Goal: Task Accomplishment & Management: Manage account settings

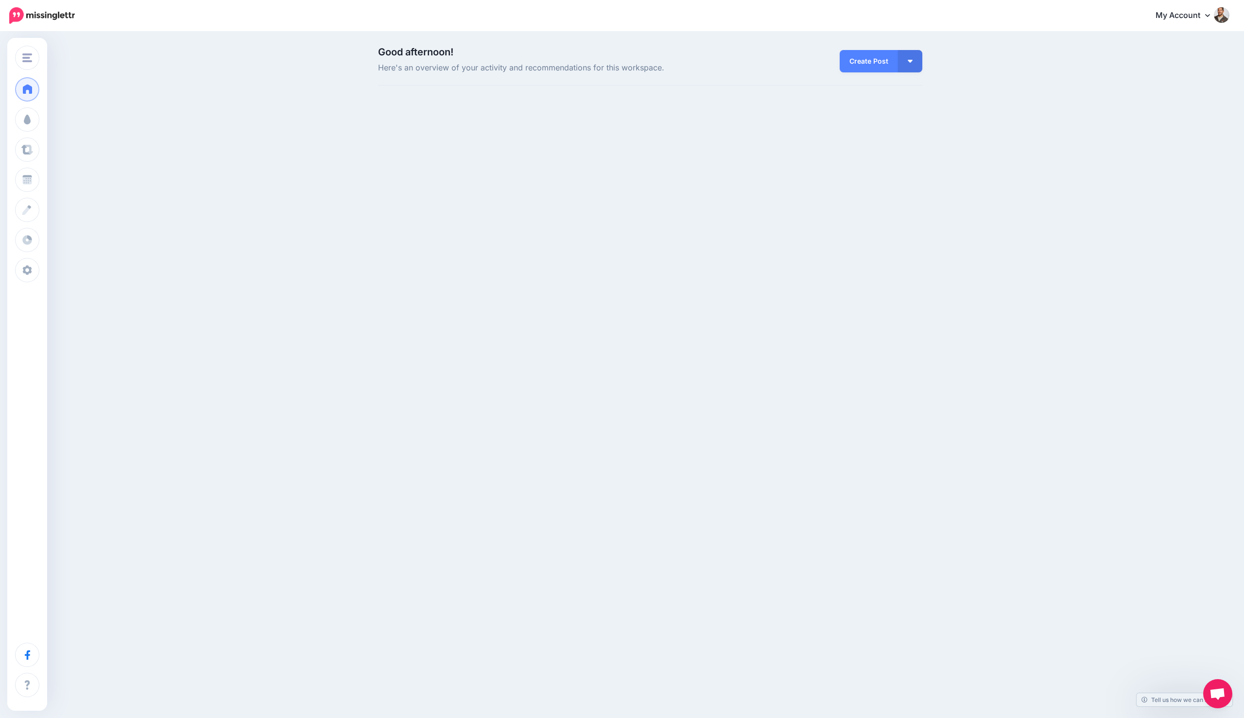
scroll to position [31, 0]
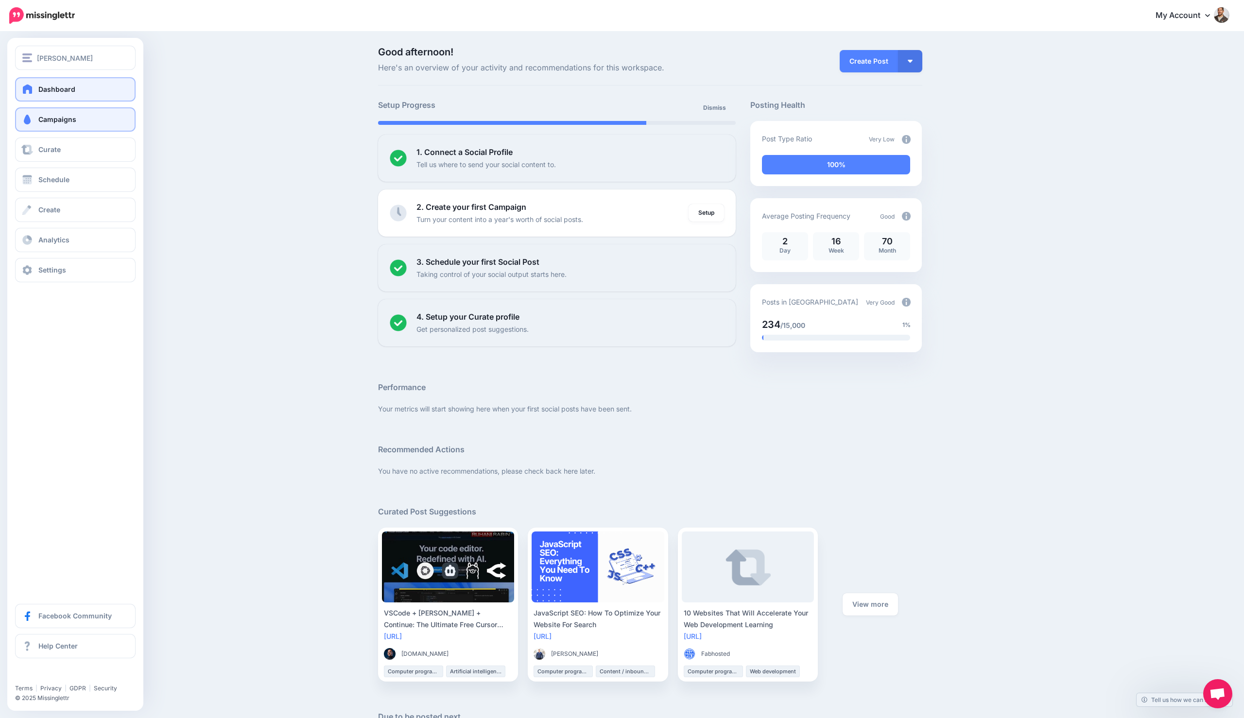
click at [67, 127] on link "Campaigns" at bounding box center [75, 119] width 120 height 24
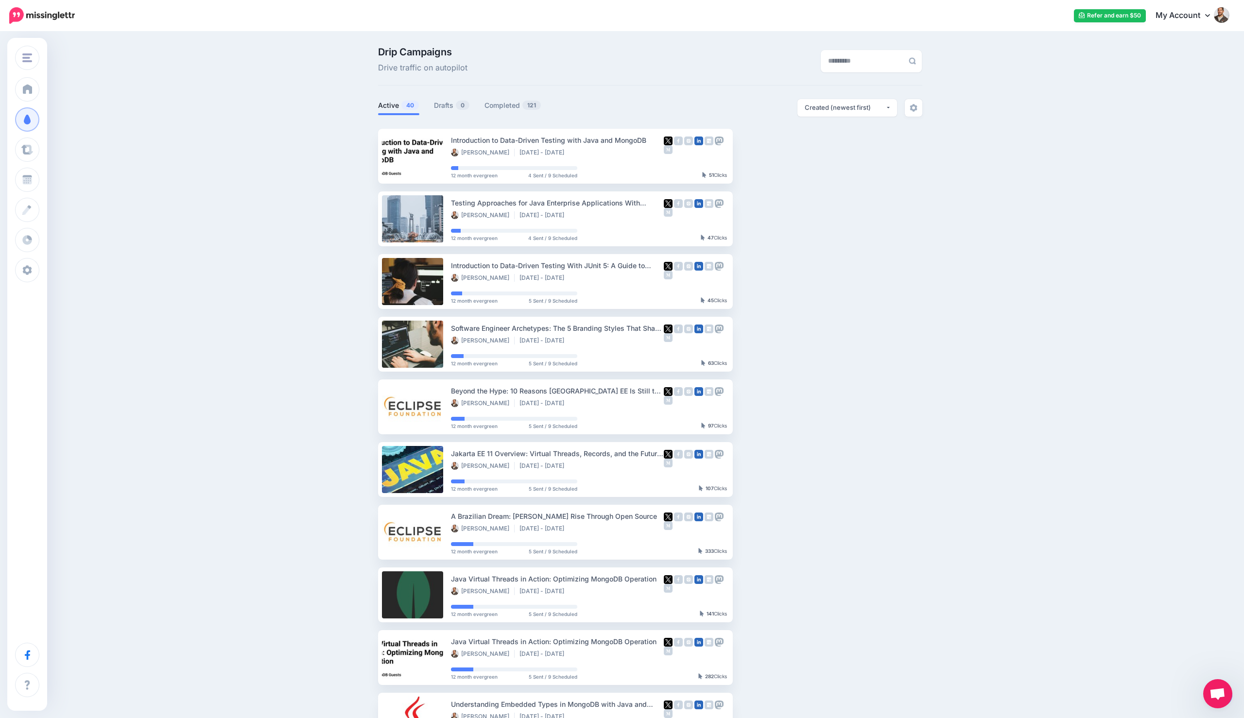
scroll to position [3, 0]
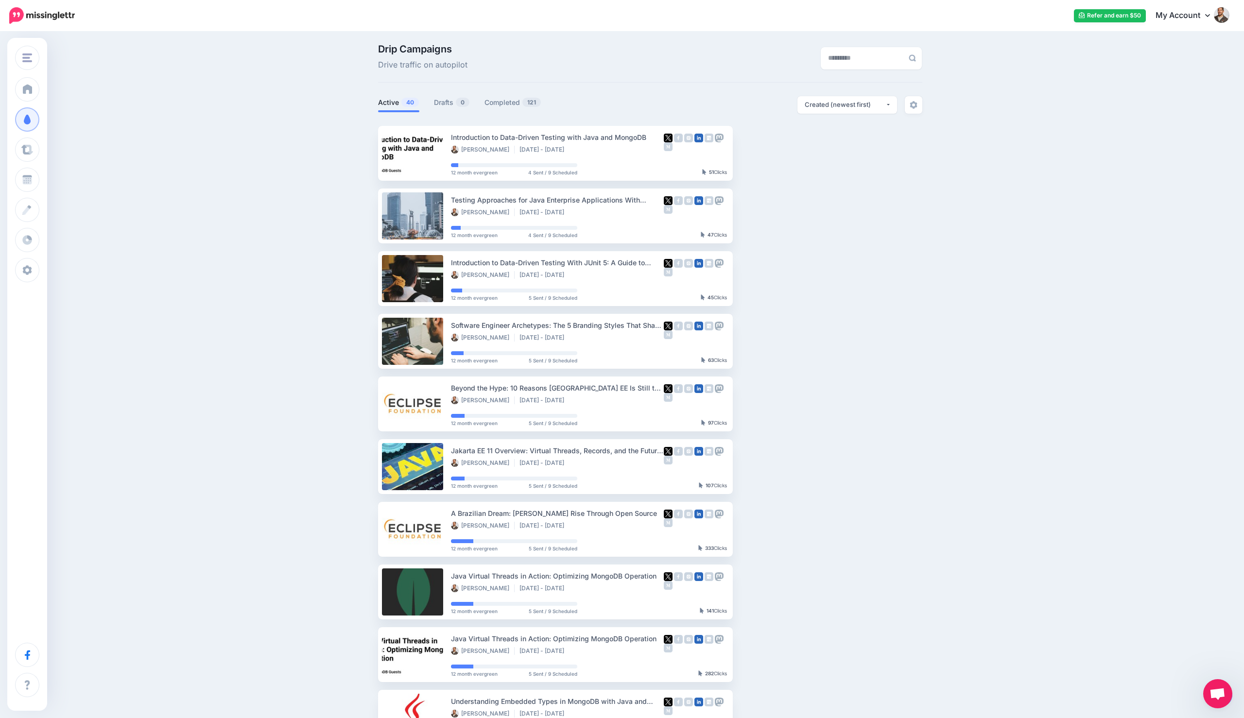
click at [1210, 690] on span "Open chat" at bounding box center [1217, 695] width 16 height 14
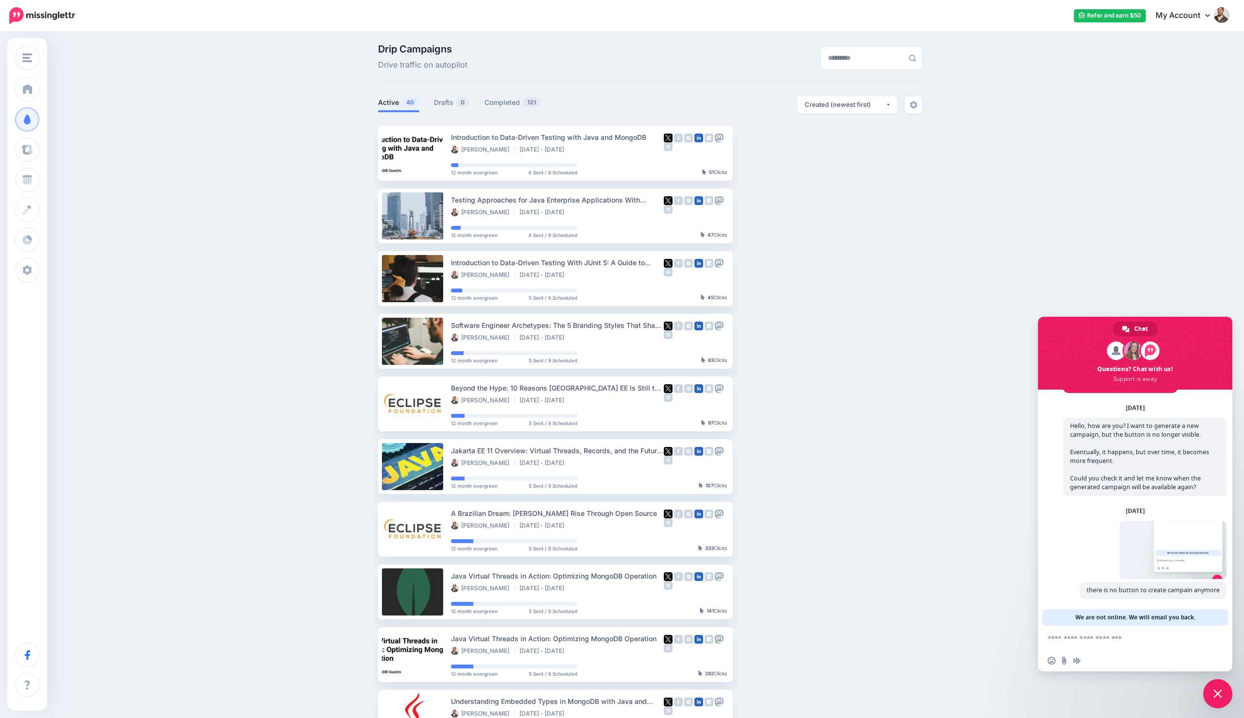
scroll to position [32, 0]
click at [1120, 561] on span at bounding box center [1172, 549] width 107 height 58
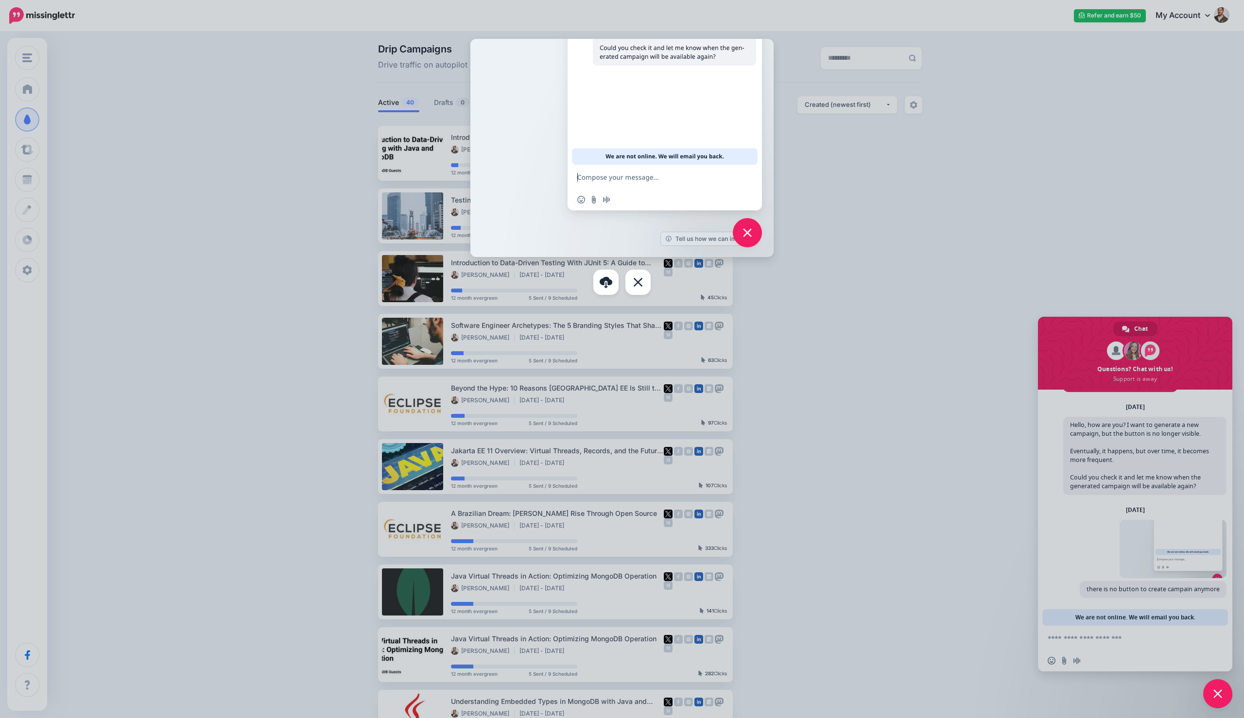
scroll to position [0, 0]
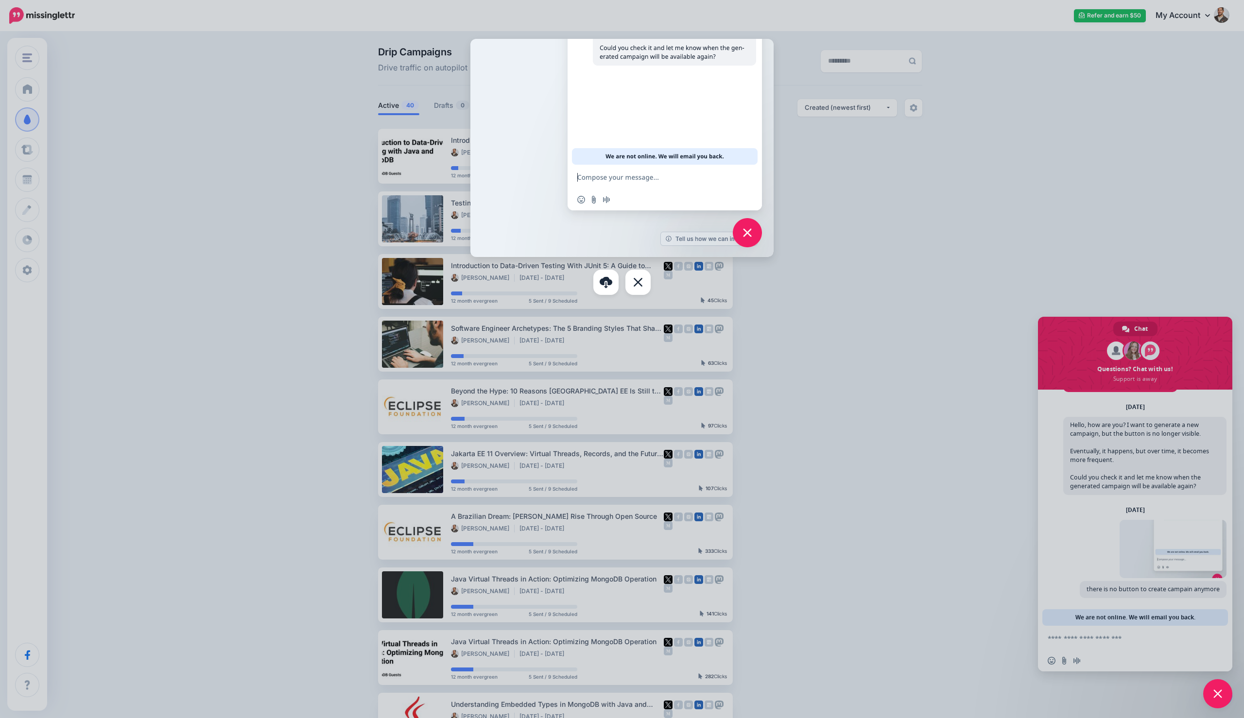
click at [962, 500] on div at bounding box center [622, 359] width 1244 height 718
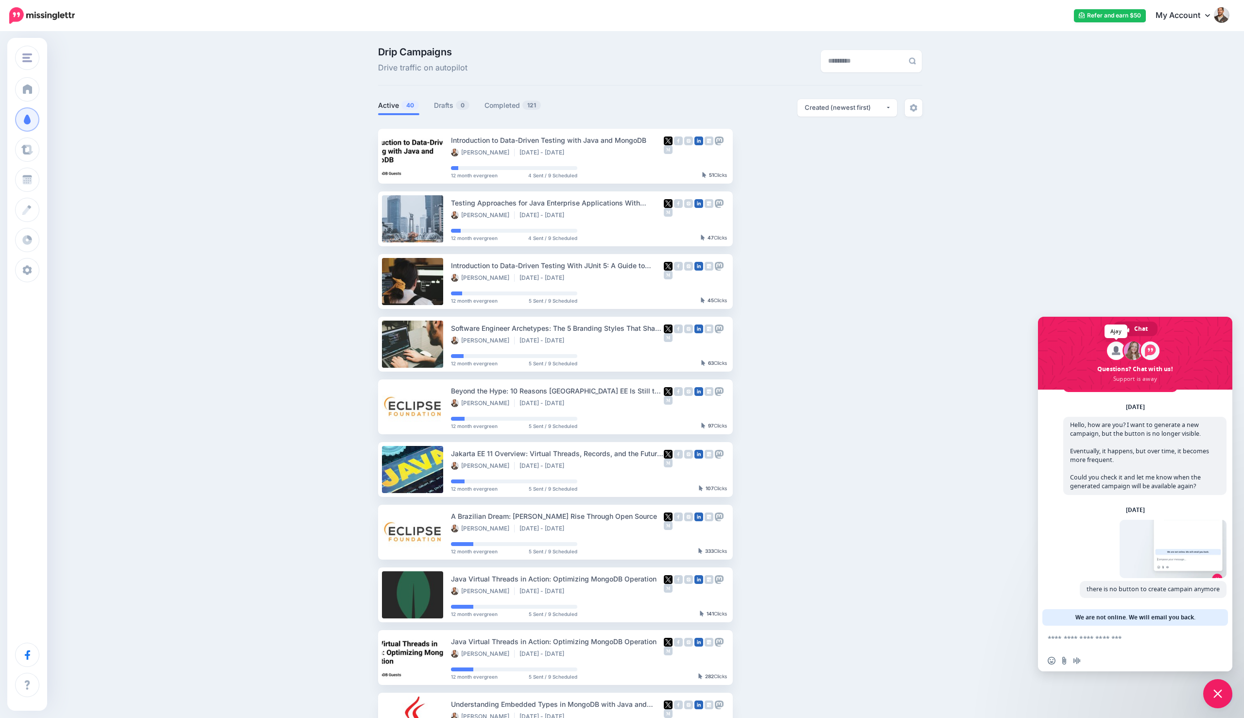
click at [1110, 355] on span at bounding box center [1116, 351] width 18 height 18
click at [1131, 350] on span at bounding box center [1133, 351] width 18 height 18
click at [1150, 350] on span at bounding box center [1150, 351] width 18 height 18
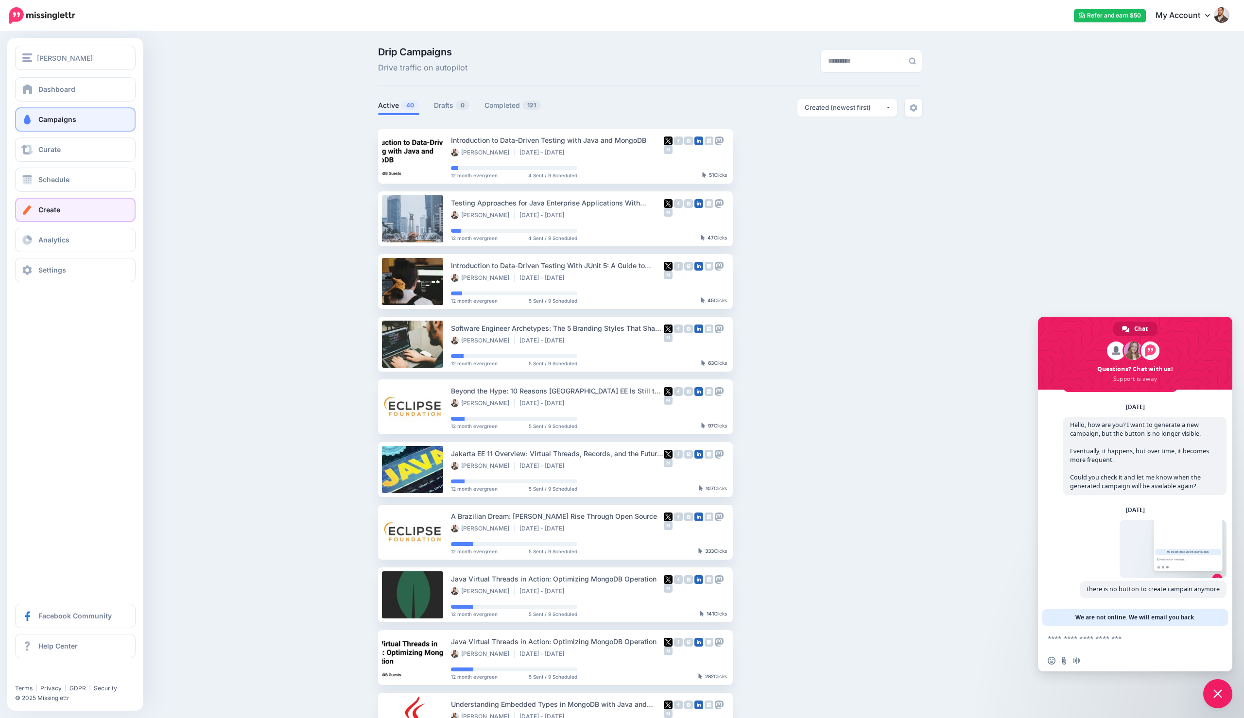
click at [65, 208] on link "Create" at bounding box center [75, 210] width 120 height 24
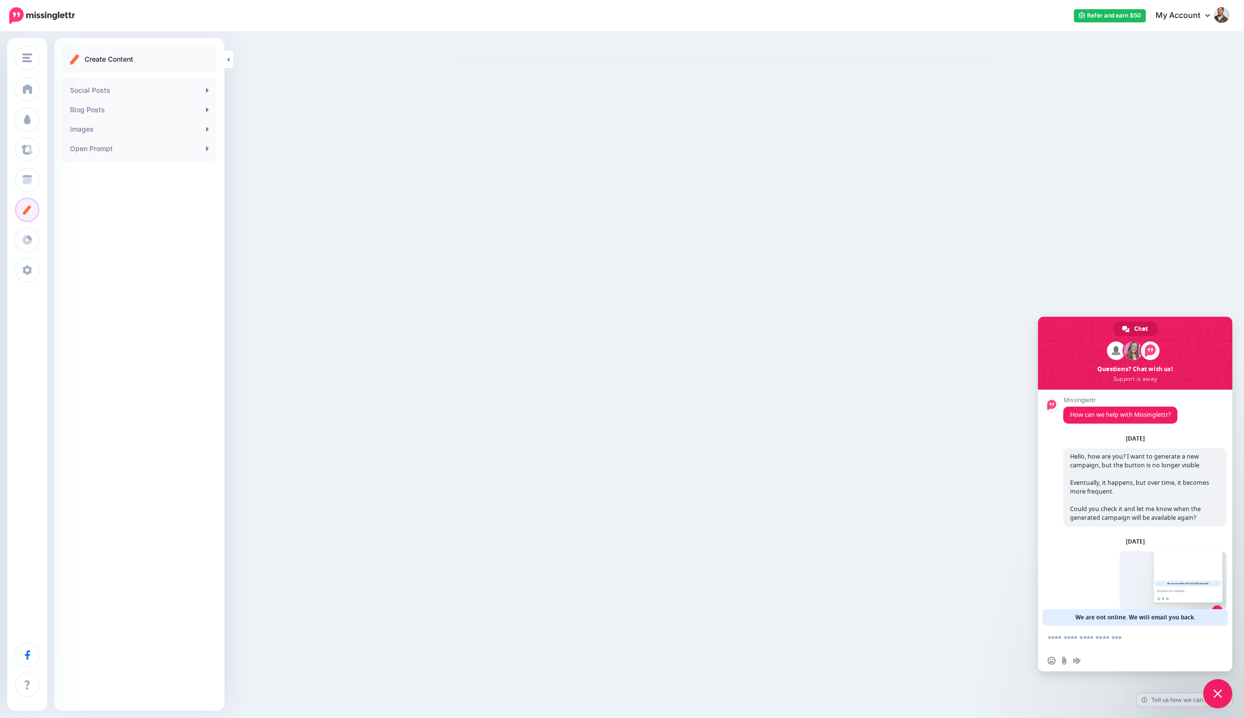
scroll to position [32, 0]
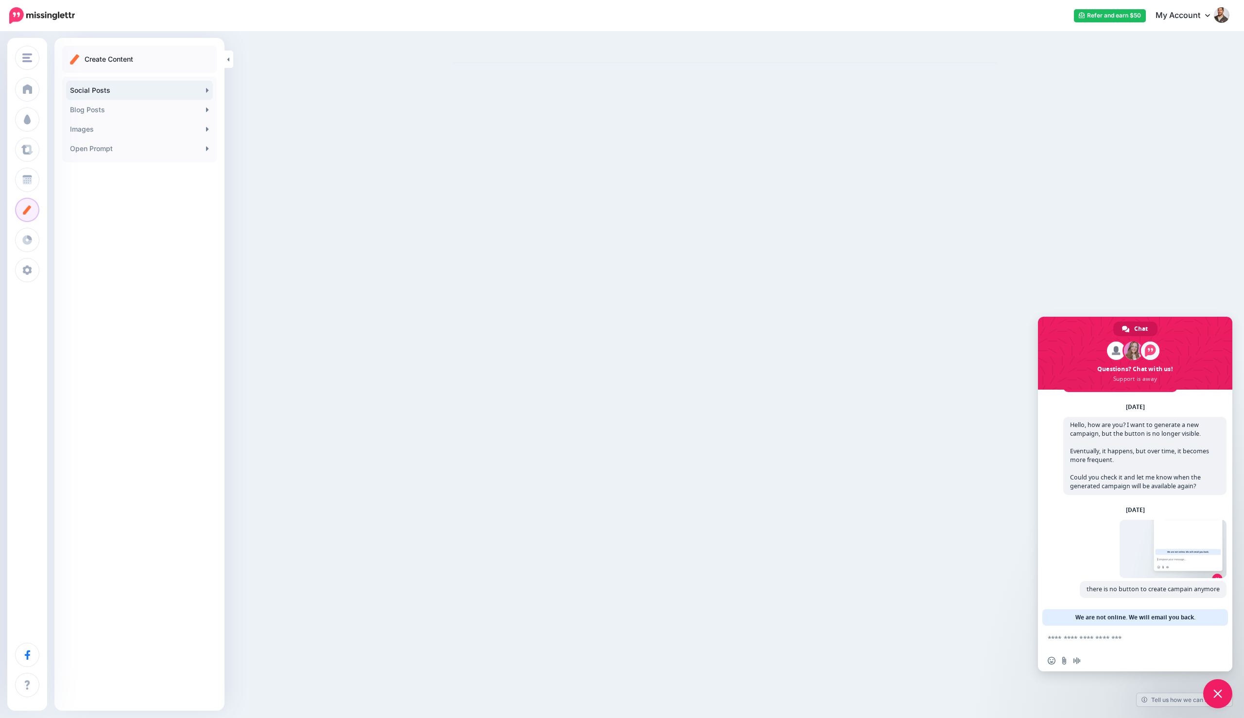
click at [174, 92] on link "Social Posts" at bounding box center [139, 90] width 147 height 19
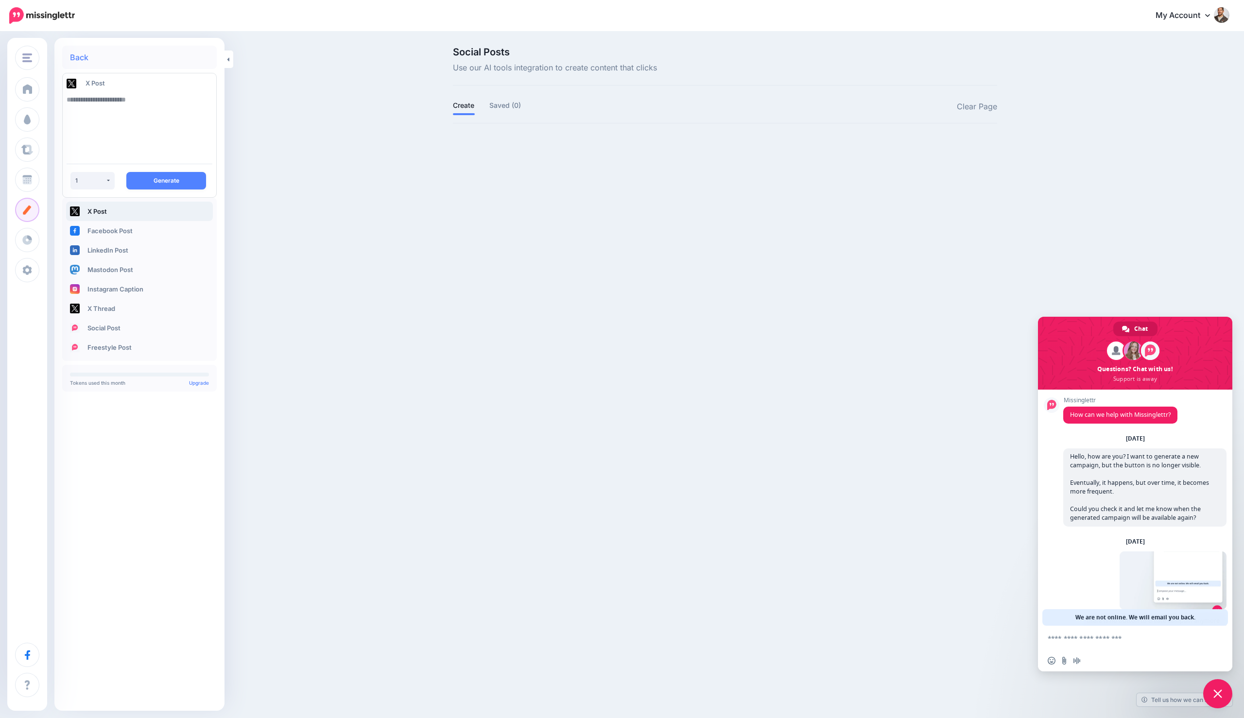
scroll to position [32, 0]
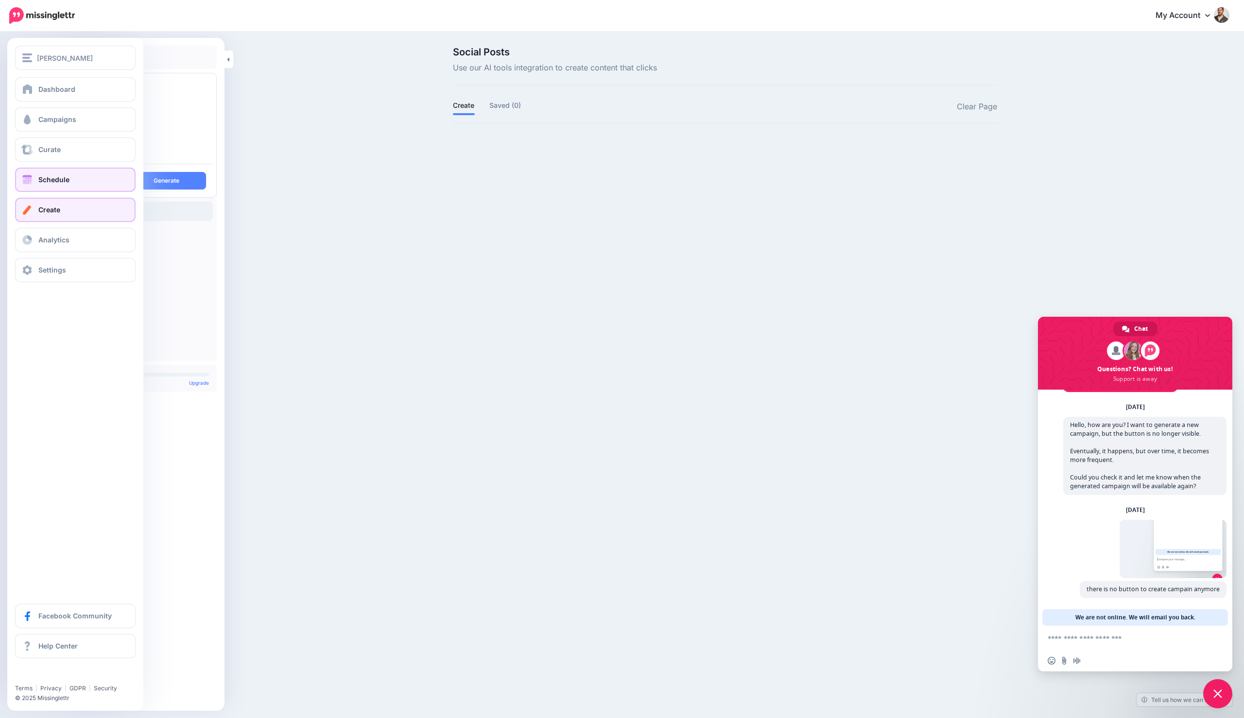
click at [44, 180] on span "Schedule" at bounding box center [53, 179] width 31 height 8
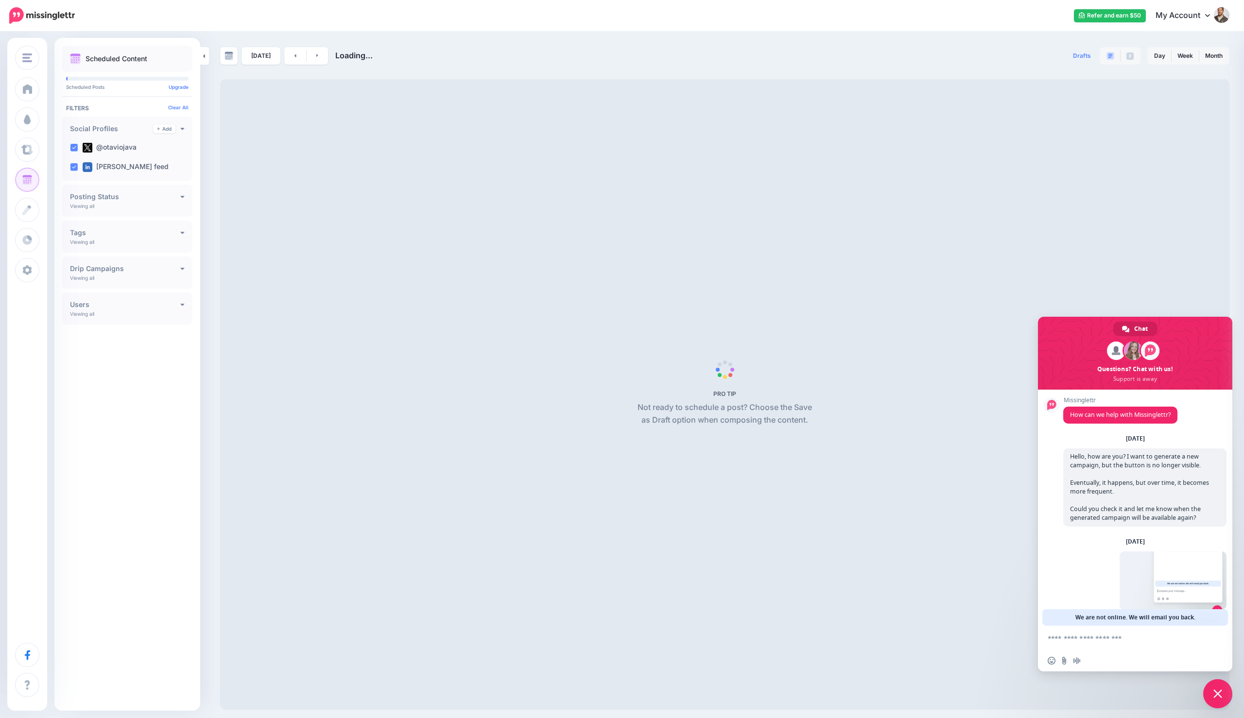
scroll to position [32, 0]
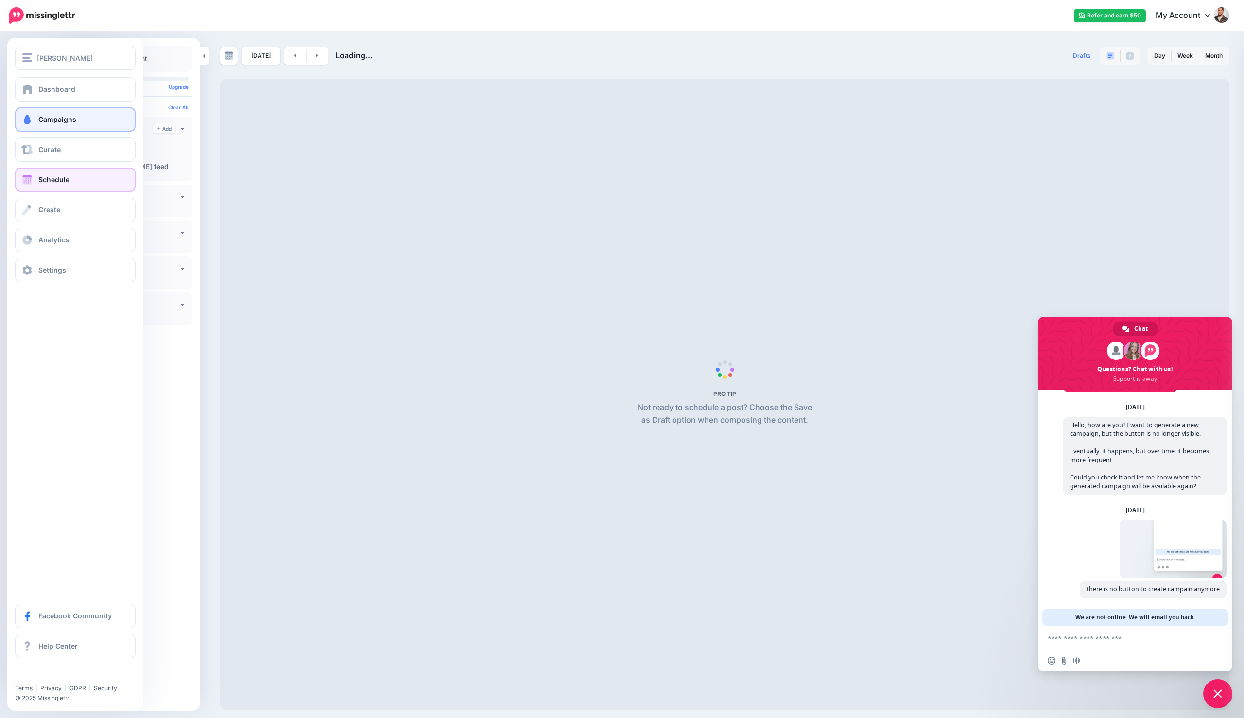
click at [61, 129] on link "Campaigns" at bounding box center [75, 119] width 120 height 24
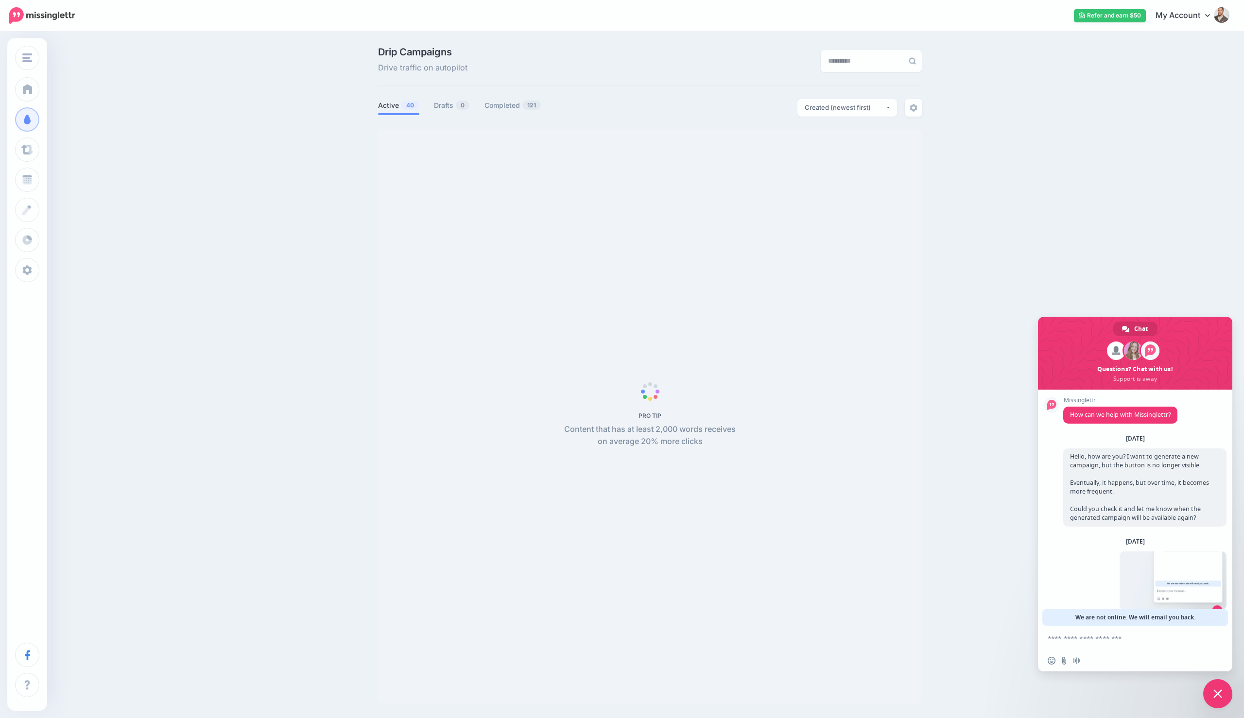
scroll to position [32, 0]
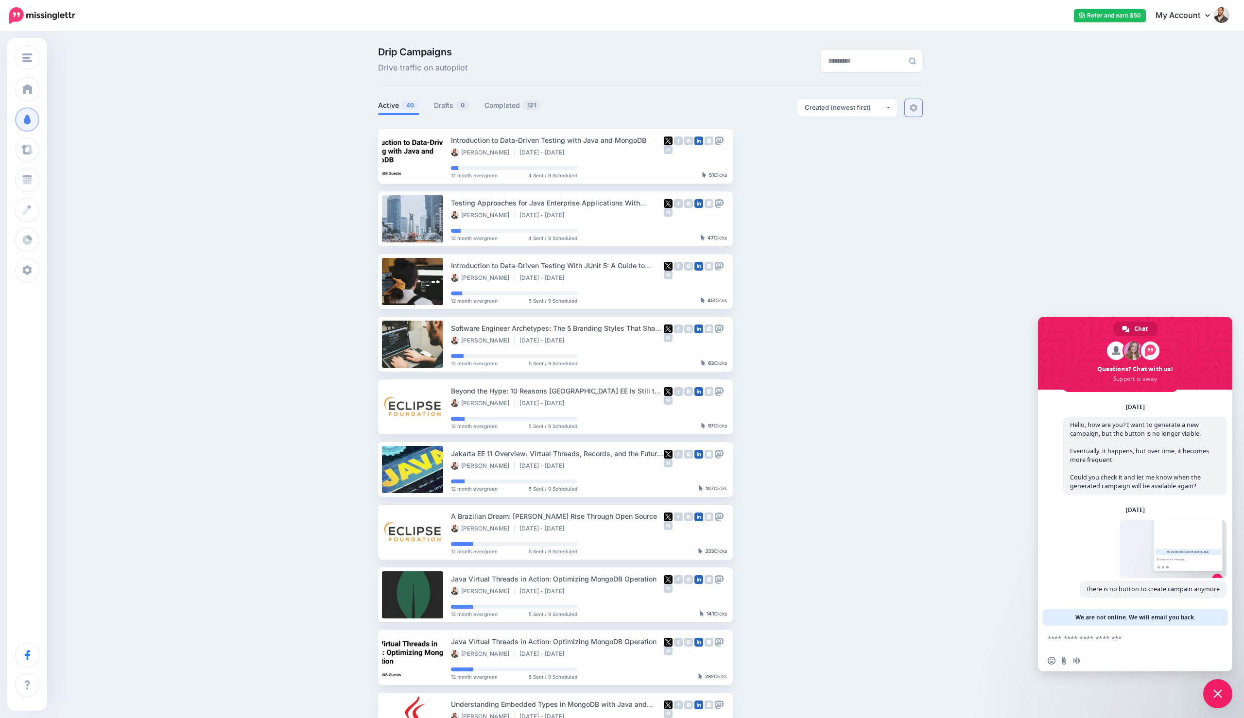
click at [918, 112] on link at bounding box center [913, 107] width 17 height 17
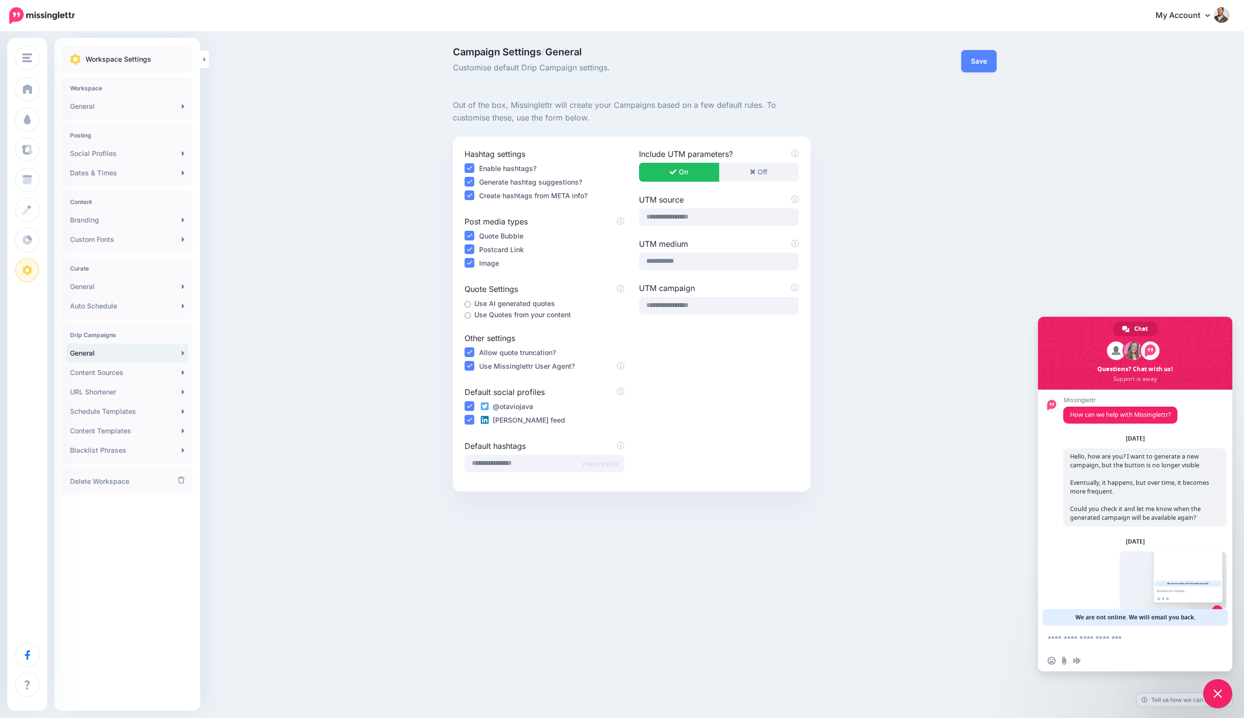
scroll to position [32, 0]
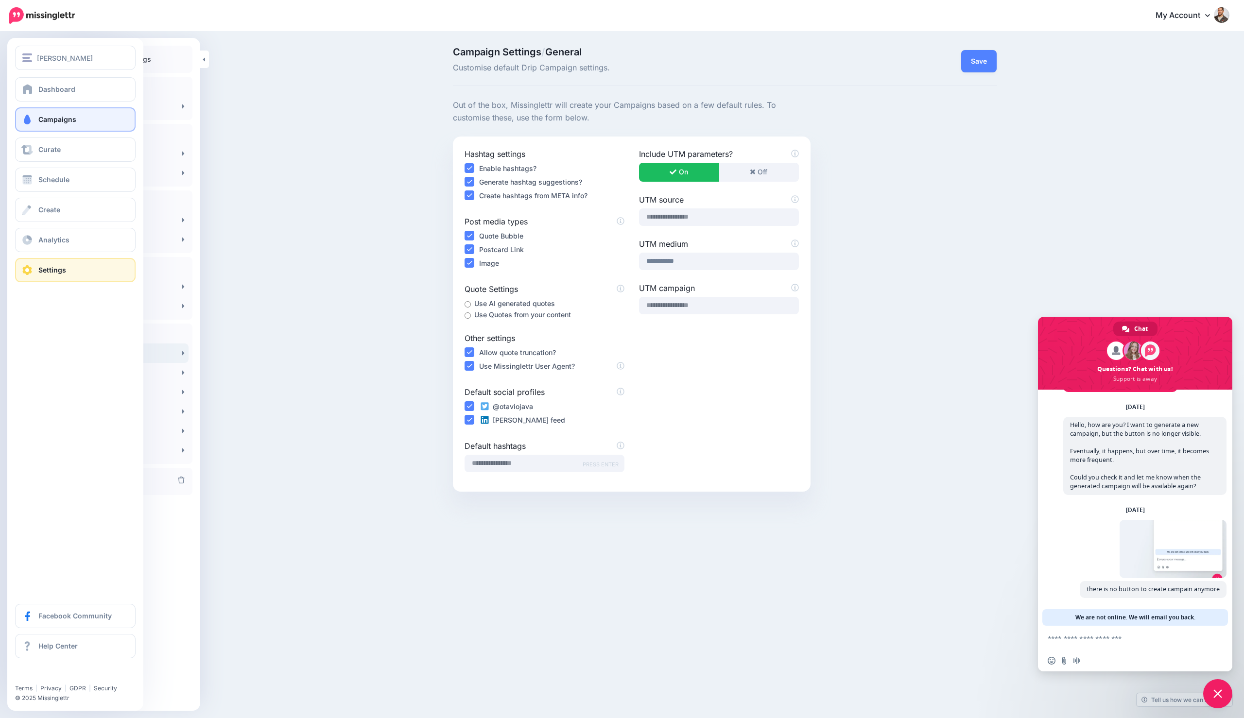
click at [37, 117] on link "Campaigns" at bounding box center [75, 119] width 120 height 24
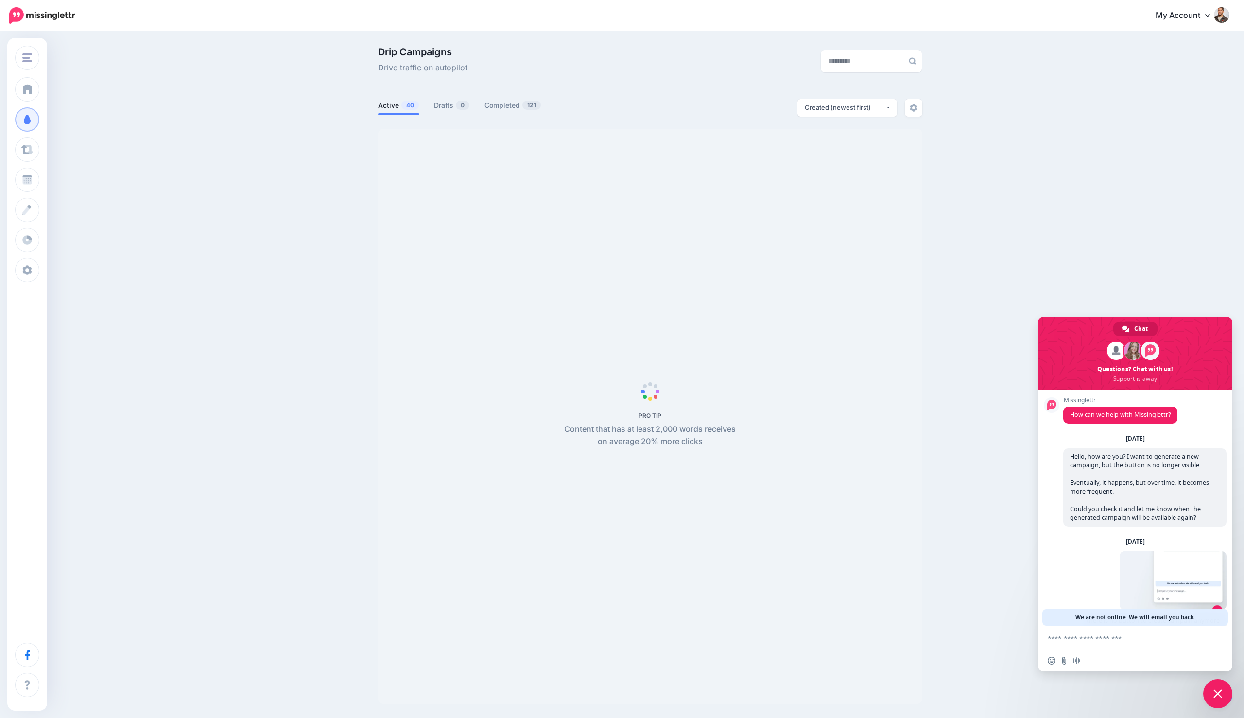
scroll to position [32, 0]
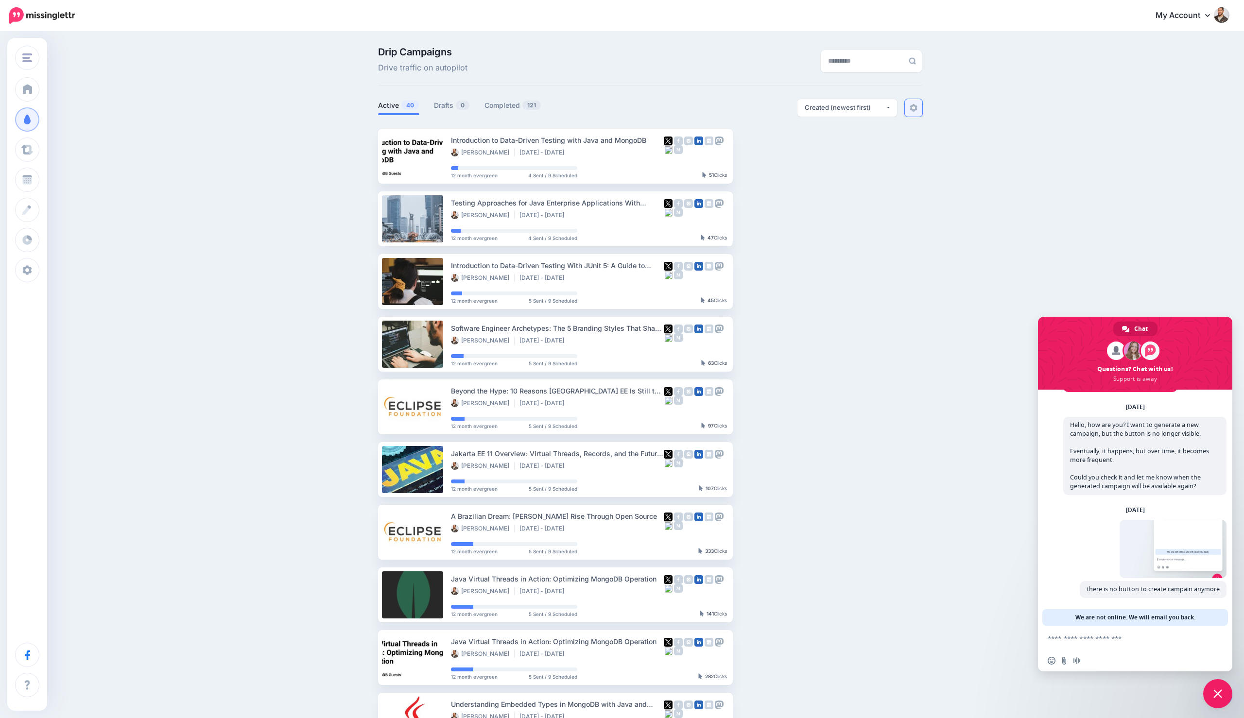
click at [915, 113] on link at bounding box center [913, 107] width 17 height 17
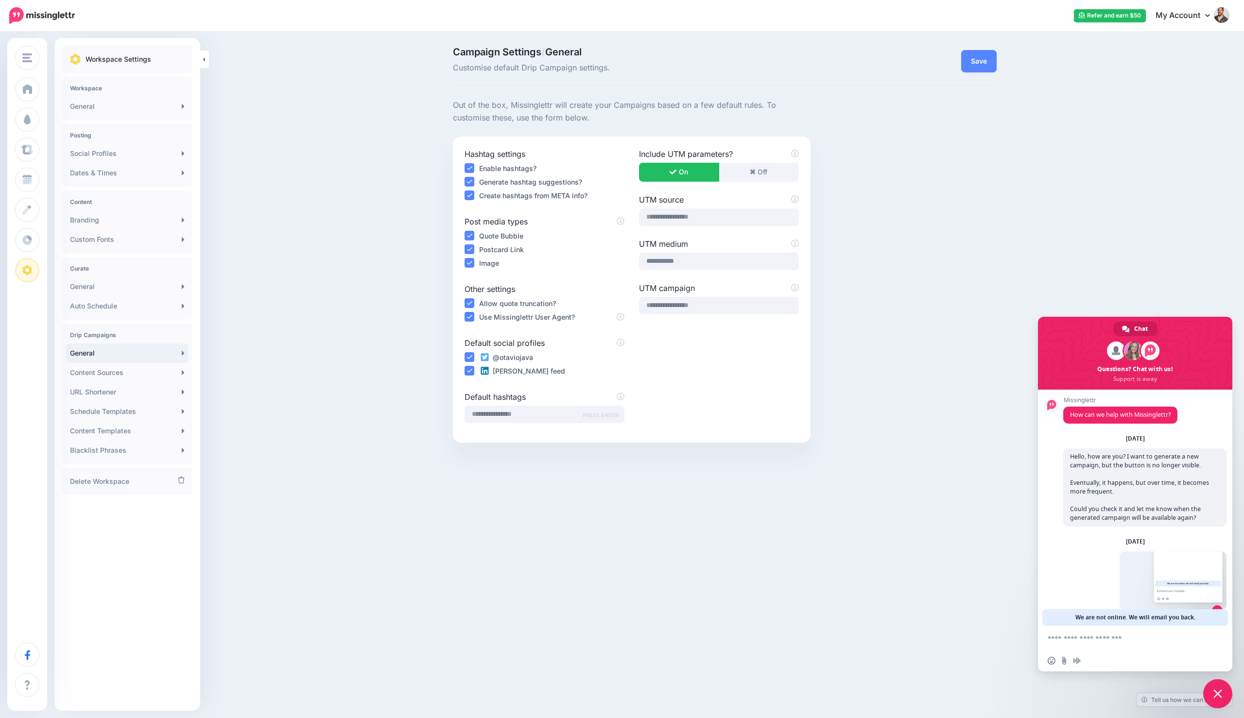
scroll to position [32, 0]
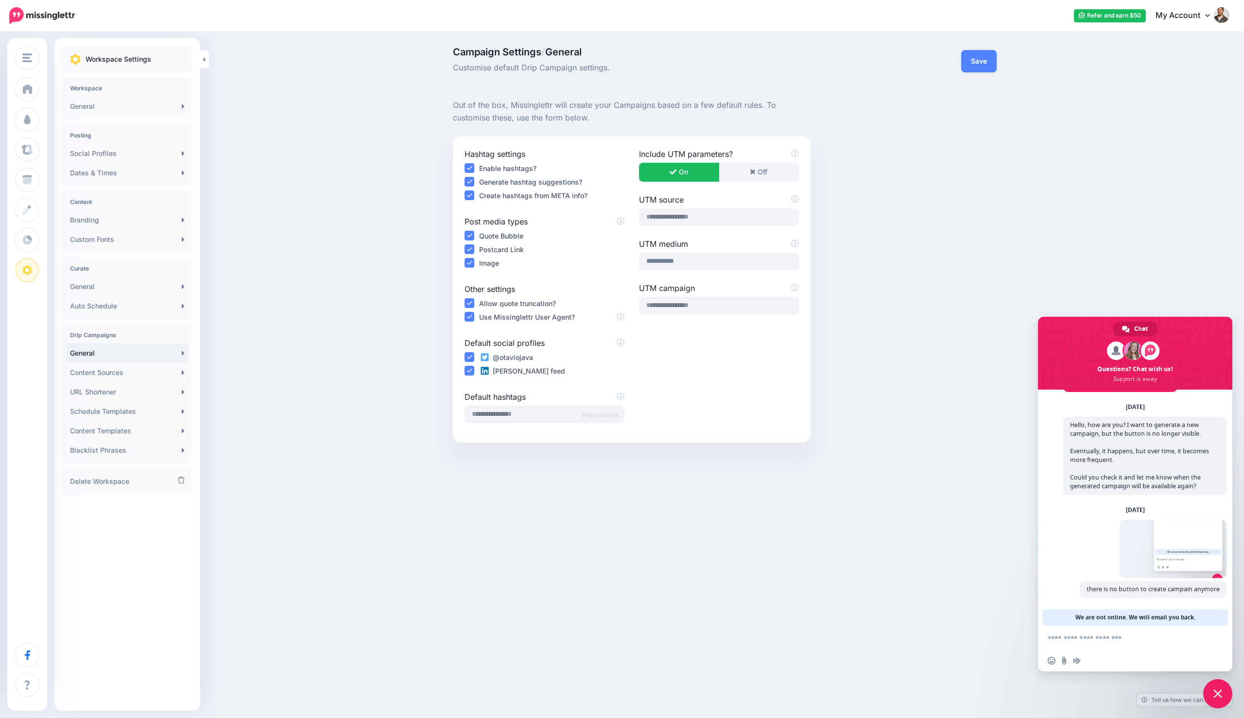
click at [974, 75] on div "Campaign Settings / General Customise default Drip Campaign settings. Save" at bounding box center [725, 66] width 544 height 38
click at [972, 65] on button "Save" at bounding box center [978, 61] width 35 height 22
click at [971, 66] on button "Done!" at bounding box center [971, 61] width 50 height 22
click at [192, 352] on div "Workspace Settings Workspace General Posting Social Profiles Dates & Times Cont…" at bounding box center [127, 282] width 146 height 473
click at [183, 352] on icon at bounding box center [183, 353] width 2 height 4
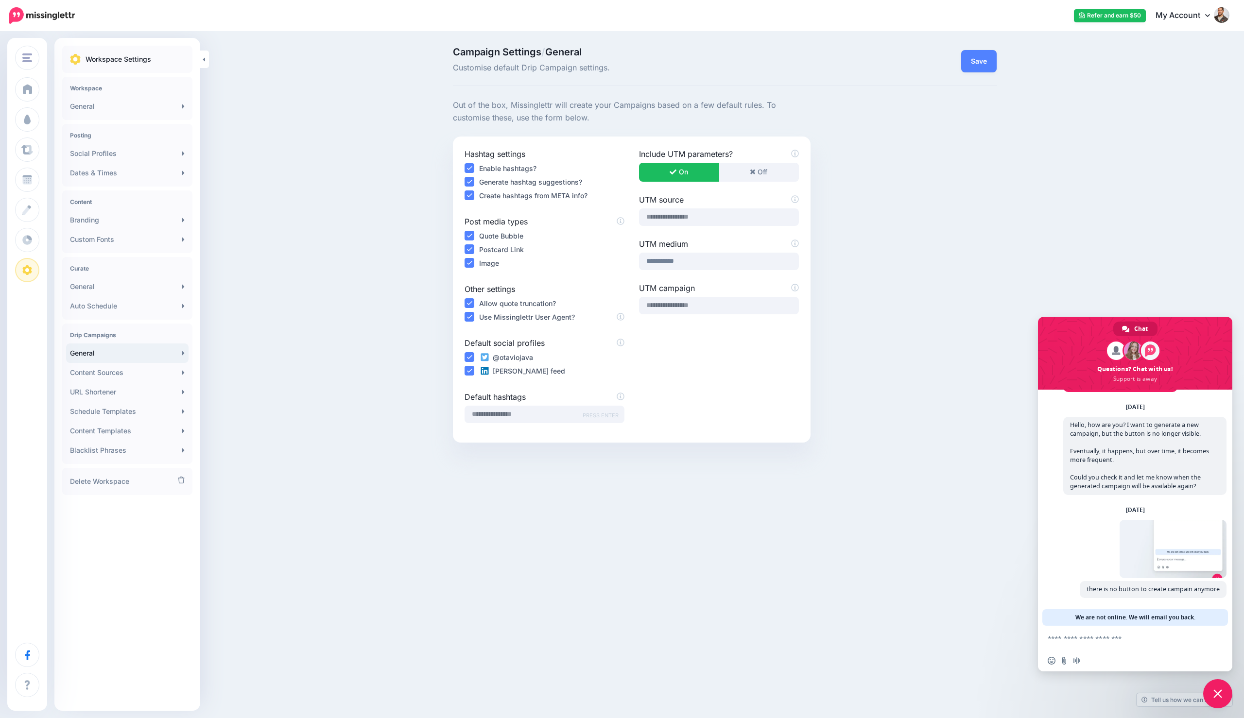
click at [182, 353] on icon at bounding box center [183, 353] width 2 height 4
click at [182, 370] on icon at bounding box center [183, 373] width 3 height 8
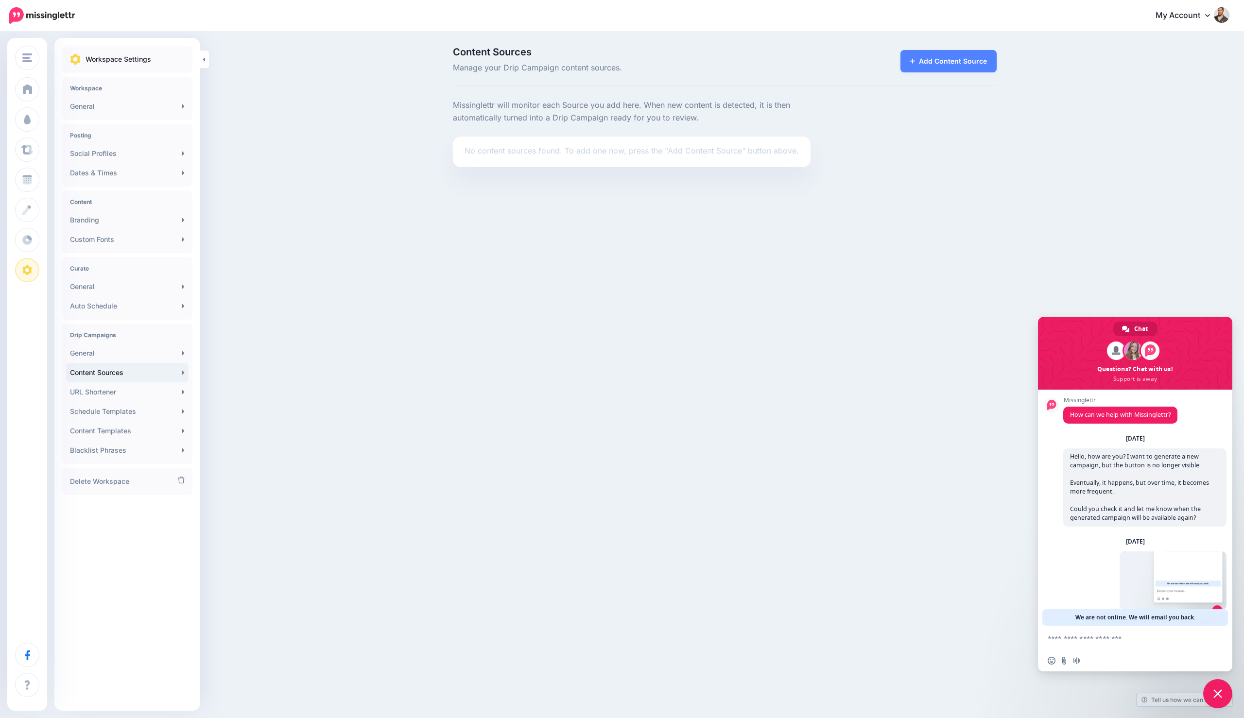
scroll to position [32, 0]
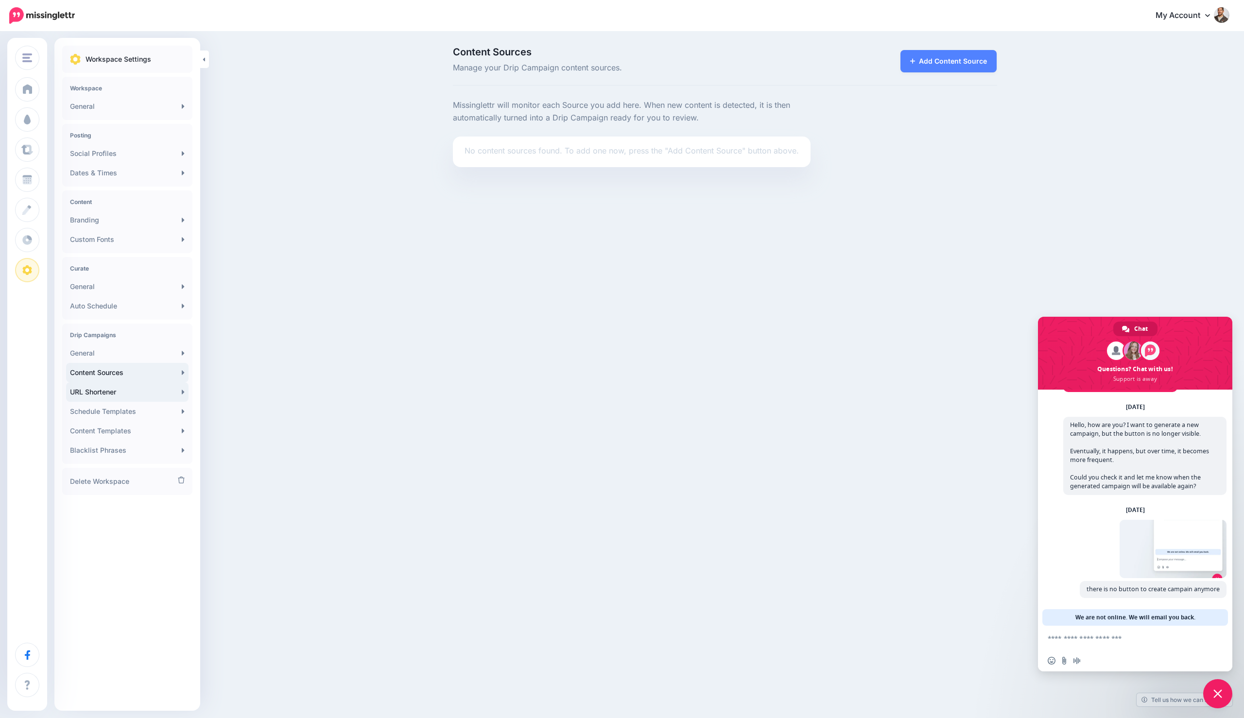
click at [93, 397] on link "URL Shortener" at bounding box center [127, 391] width 122 height 19
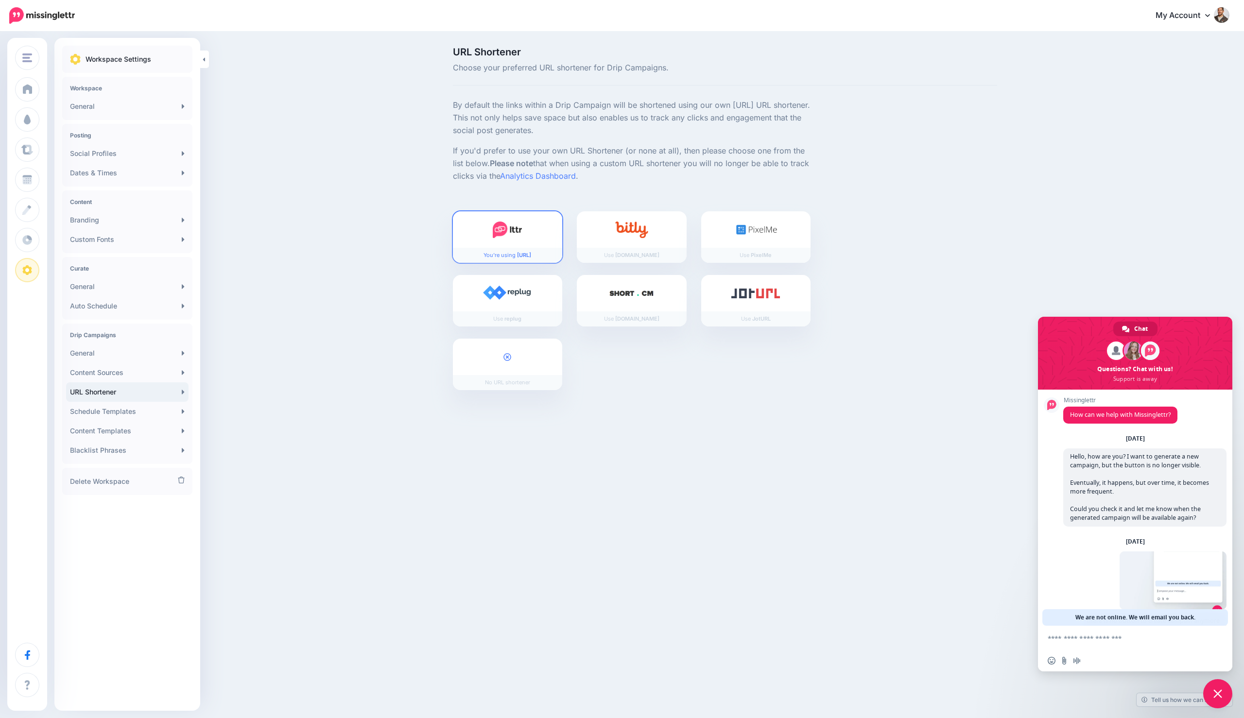
scroll to position [32, 0]
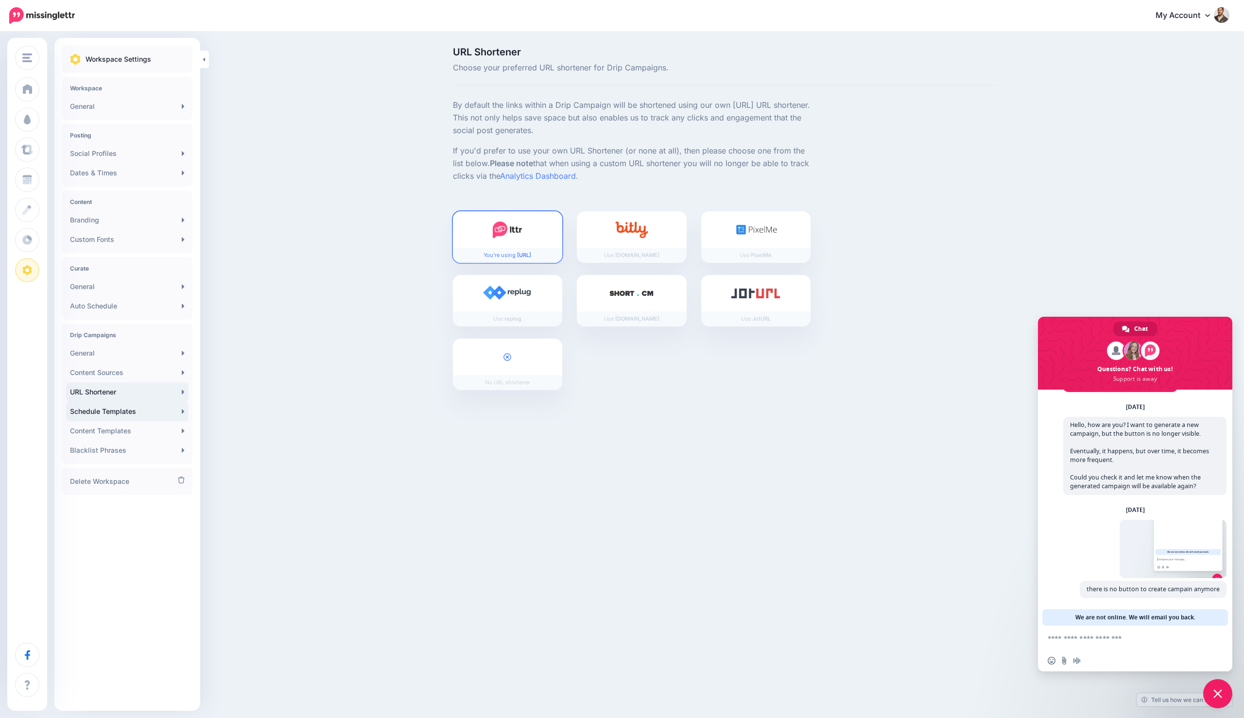
click at [95, 414] on link "Schedule Templates" at bounding box center [127, 411] width 122 height 19
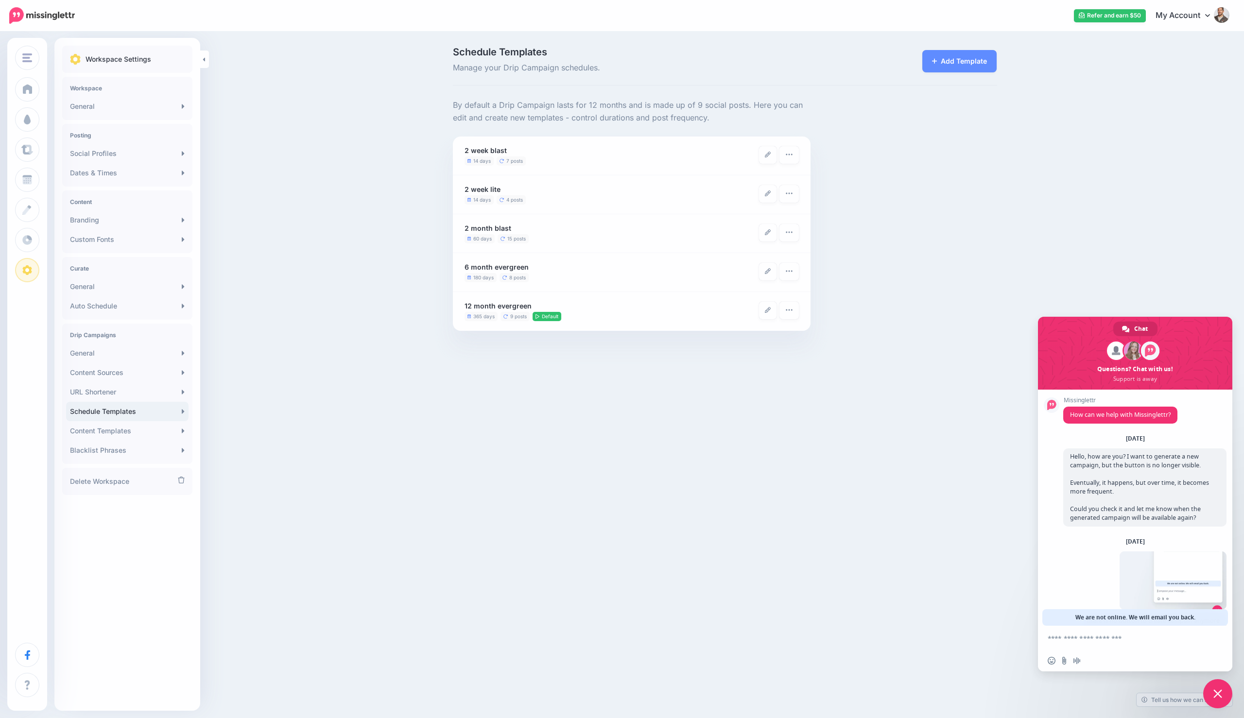
scroll to position [32, 0]
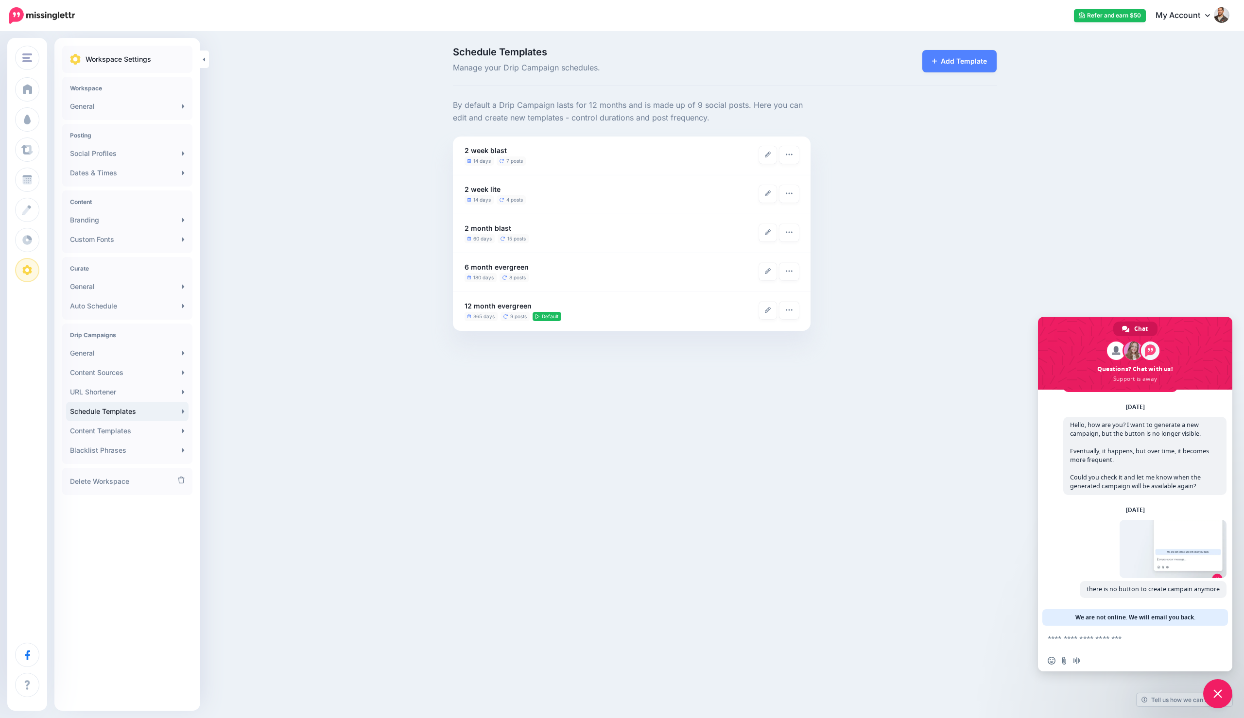
click at [708, 439] on div "Otavio Santana Otavio Santana Add Workspace Dashboard Campaigns Curate Schedule…" at bounding box center [622, 359] width 1244 height 718
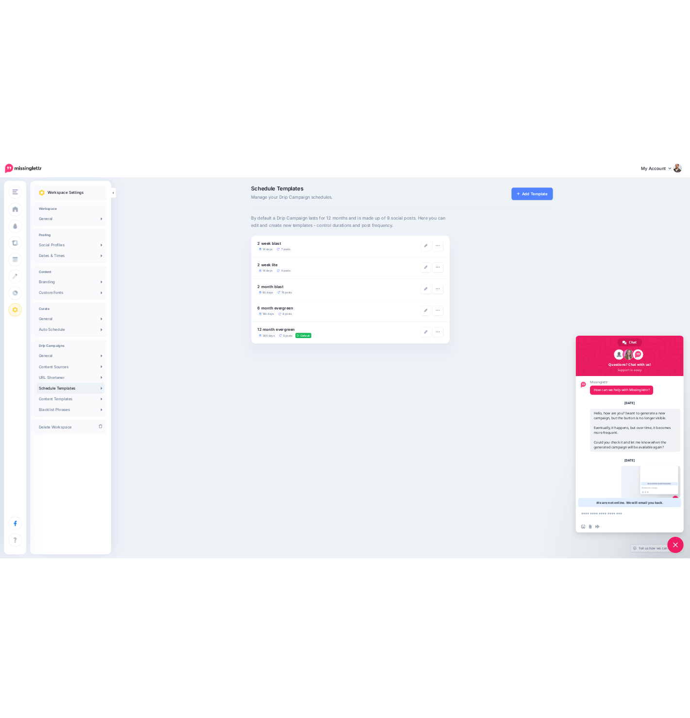
scroll to position [32, 0]
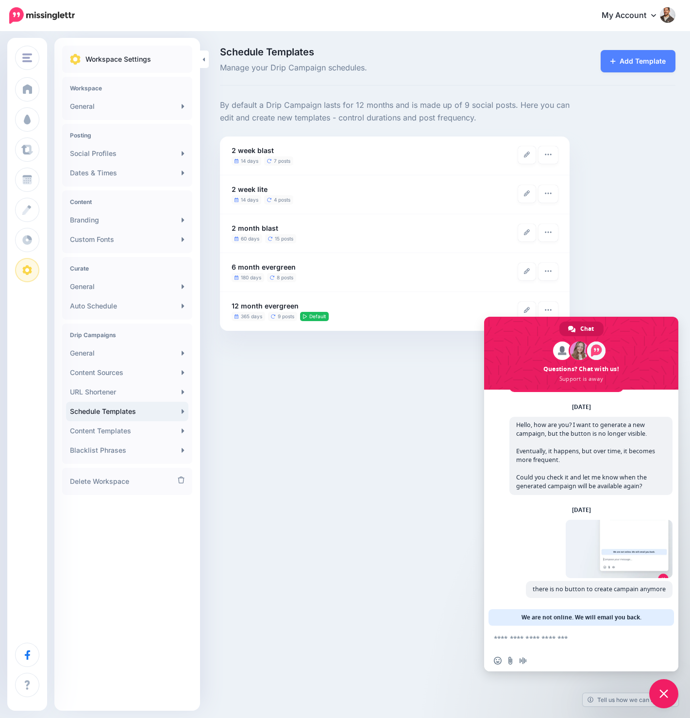
click at [383, 89] on div "Schedule Templates Manage your Drip Campaign schedules. Add Template" at bounding box center [448, 189] width 470 height 284
